Goal: Navigation & Orientation: Find specific page/section

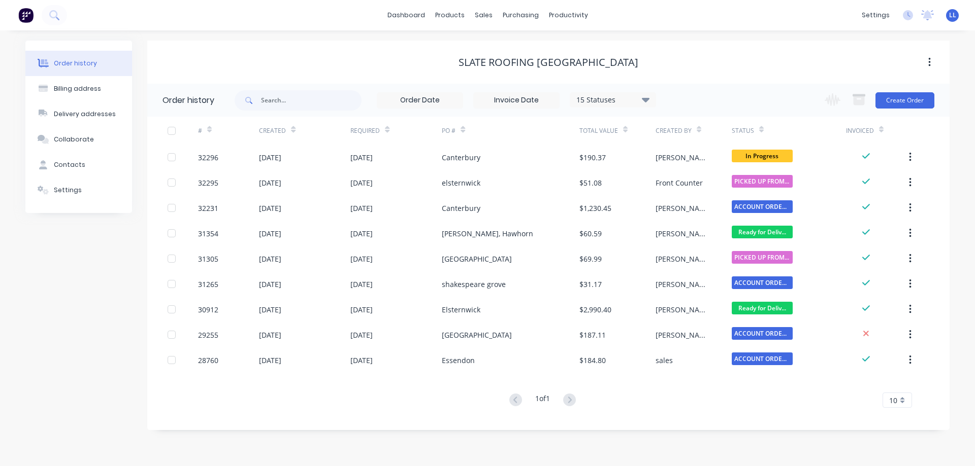
click at [25, 12] on img at bounding box center [25, 15] width 15 height 15
